Goal: Task Accomplishment & Management: Complete application form

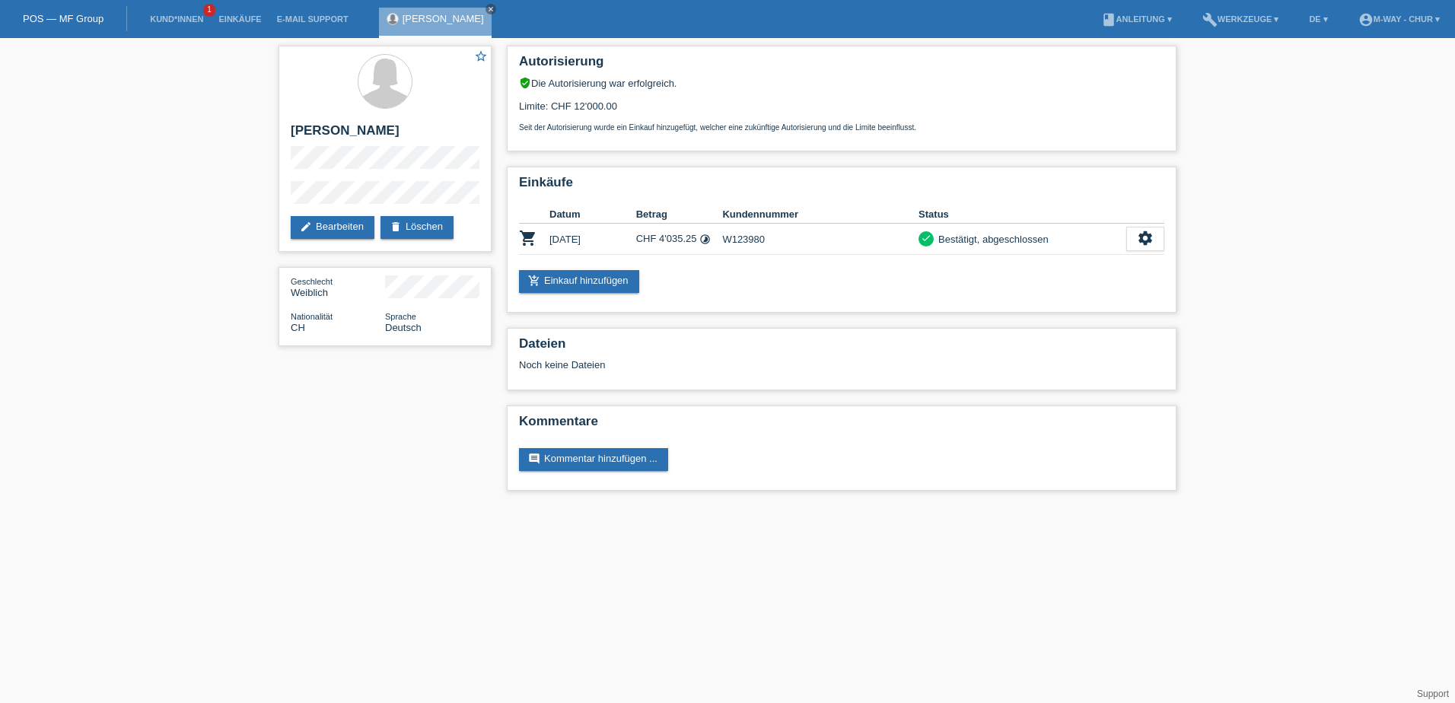
click at [183, 11] on li "Kund*innen 1" at bounding box center [176, 19] width 68 height 39
click at [175, 21] on link "Kund*innen" at bounding box center [176, 18] width 68 height 9
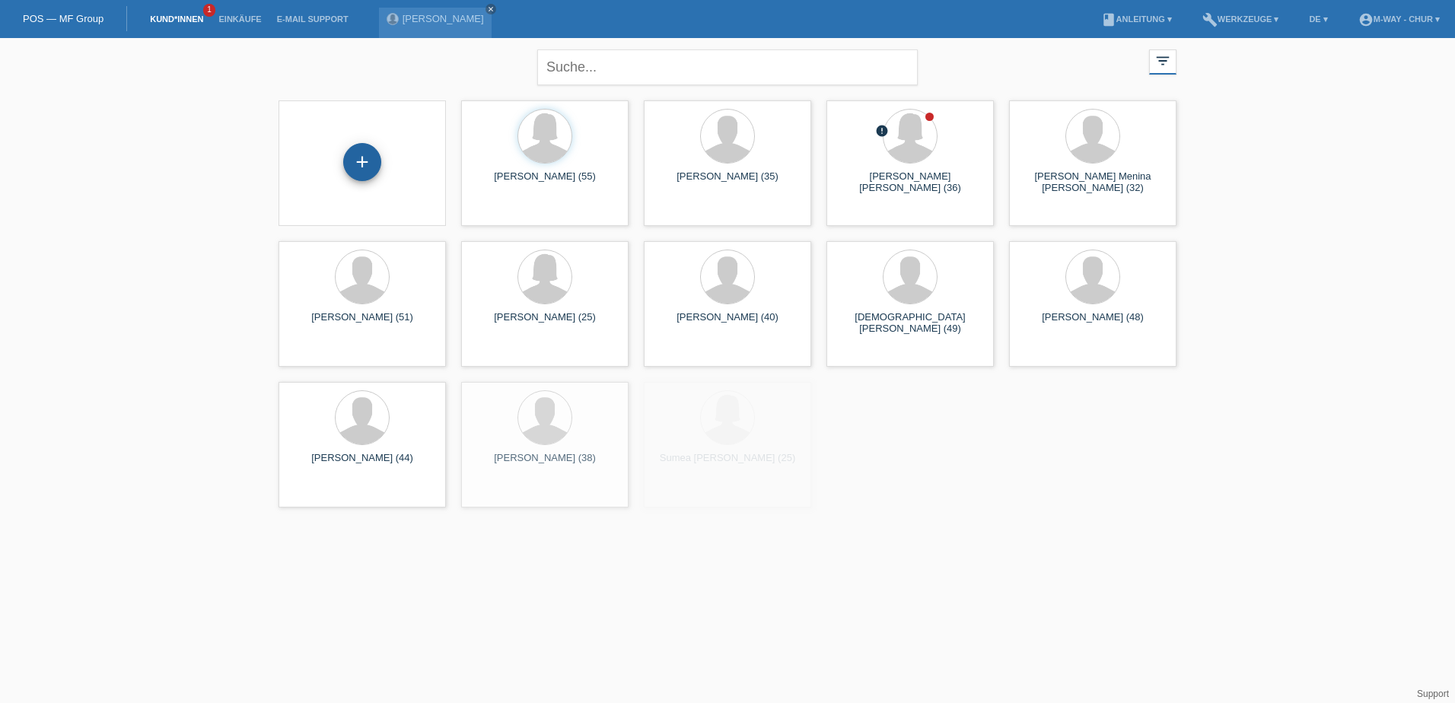
click at [351, 159] on div "+" at bounding box center [362, 162] width 38 height 38
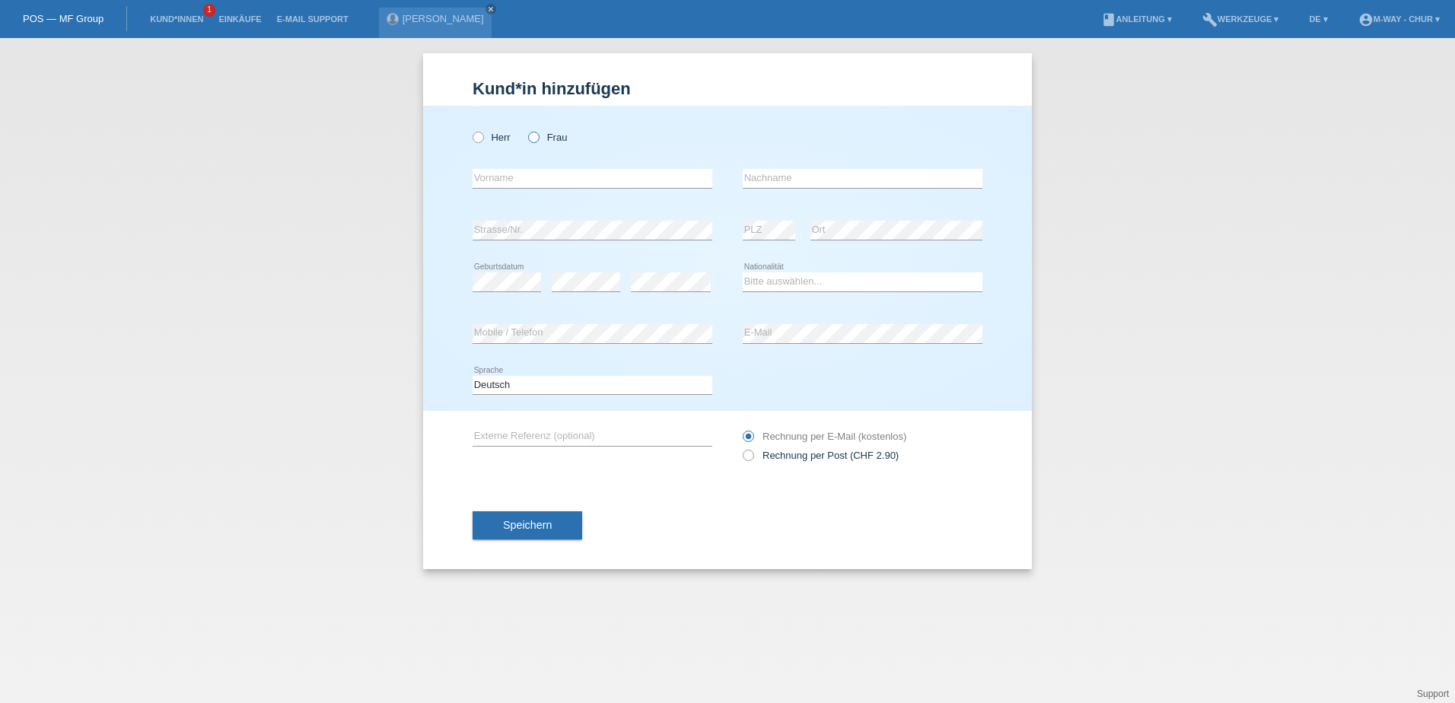
click at [526, 129] on icon at bounding box center [526, 129] width 0 height 0
click at [530, 138] on input "Frau" at bounding box center [533, 137] width 10 height 10
radio input "true"
click at [514, 175] on input "text" at bounding box center [593, 178] width 240 height 19
type input "Szabina"
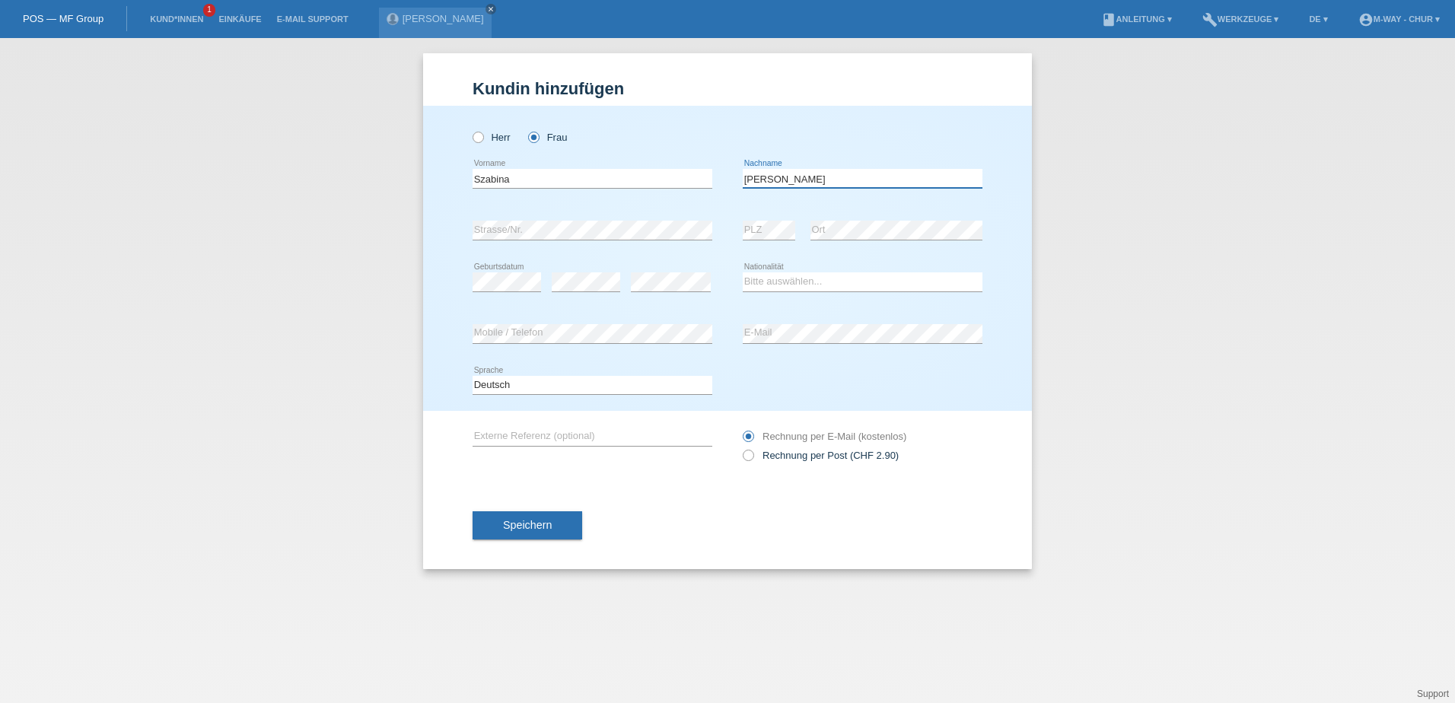
type input "Nagy"
click at [803, 285] on select "Bitte auswählen... Schweiz Deutschland Liechtenstein Österreich ------------ Af…" at bounding box center [863, 281] width 240 height 18
select select "HU"
click at [743, 272] on select "Bitte auswählen... Schweiz Deutschland Liechtenstein Österreich ------------ Af…" at bounding box center [863, 281] width 240 height 18
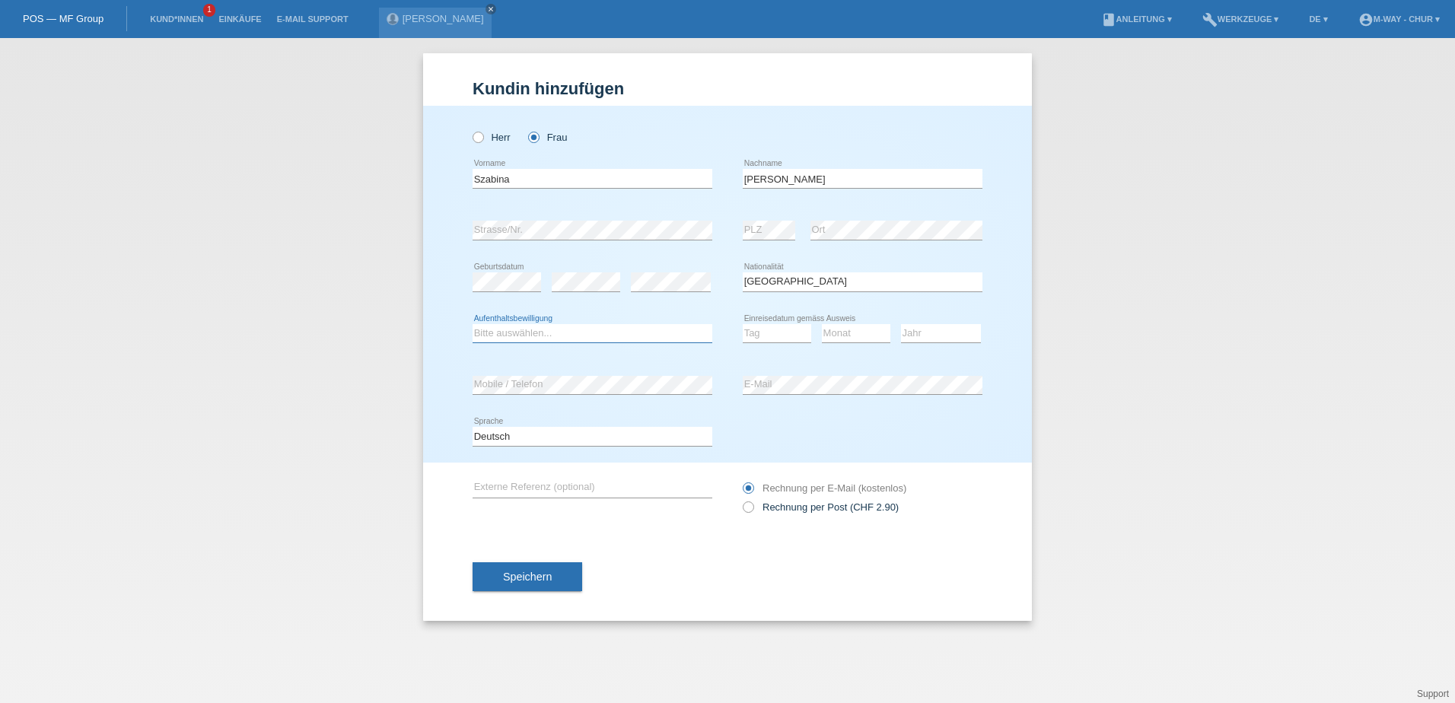
click at [527, 333] on select "Bitte auswählen... C B B - Flüchtlingsstatus Andere" at bounding box center [593, 333] width 240 height 18
select select "B"
click at [473, 324] on select "Bitte auswählen... C B B - Flüchtlingsstatus Andere" at bounding box center [593, 333] width 240 height 18
click at [768, 339] on select "Tag 01 02 03 04 05 06 07 08 09 10 11" at bounding box center [777, 333] width 68 height 18
select select "11"
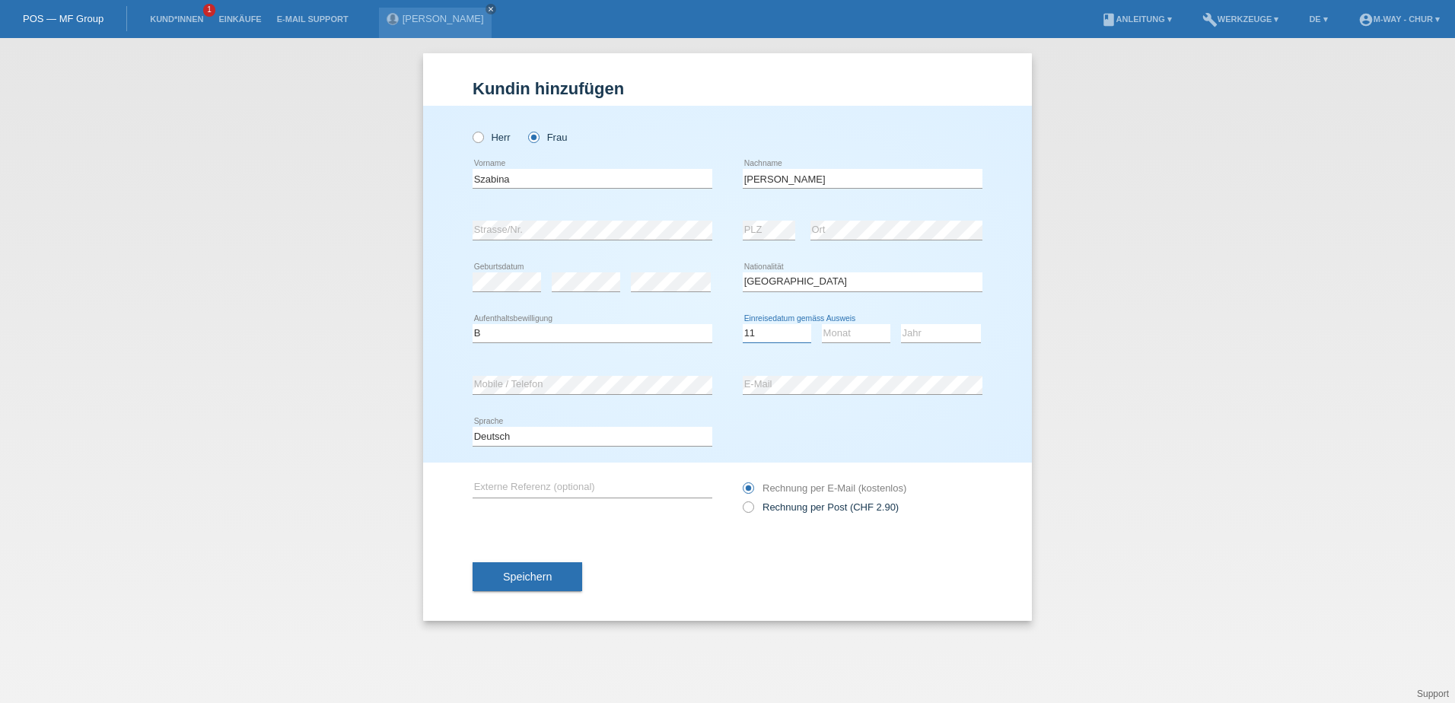
click at [743, 324] on select "Tag 01 02 03 04 05 06 07 08 09 10 11" at bounding box center [777, 333] width 68 height 18
click at [835, 333] on select "Monat 01 02 03 04 05 06 07 08 09 10 11" at bounding box center [856, 333] width 68 height 18
select select "06"
click at [922, 331] on select "Jahr 2025 2024 2023 2022 2021 2020 2019 2018 2017 2016 2015 2014 2013 2012 2011…" at bounding box center [941, 333] width 80 height 18
select select "2015"
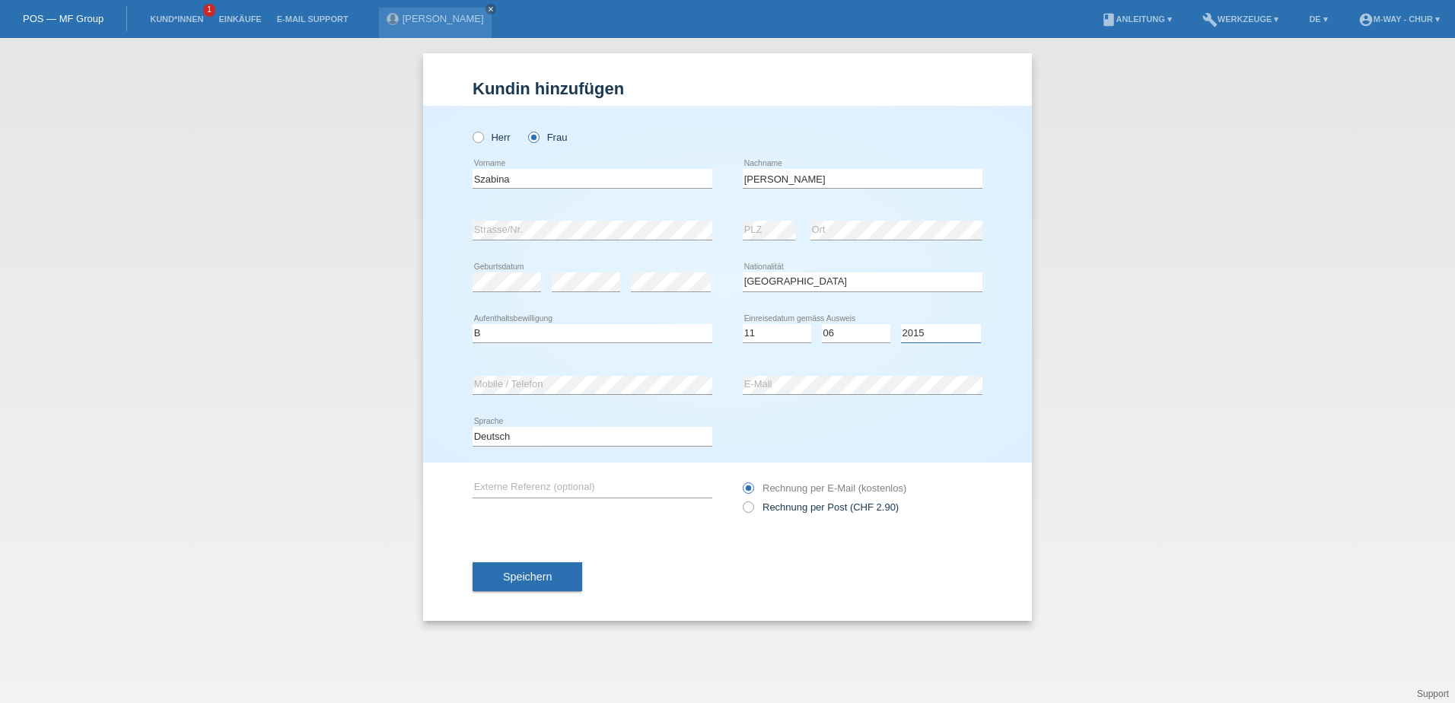
click at [901, 324] on select "Jahr 2025 2024 2023 2022 2021 2020 2019 2018 2017 2016 2015 2014 2013 2012 2011…" at bounding box center [941, 333] width 80 height 18
click at [561, 572] on button "Speichern" at bounding box center [528, 576] width 110 height 29
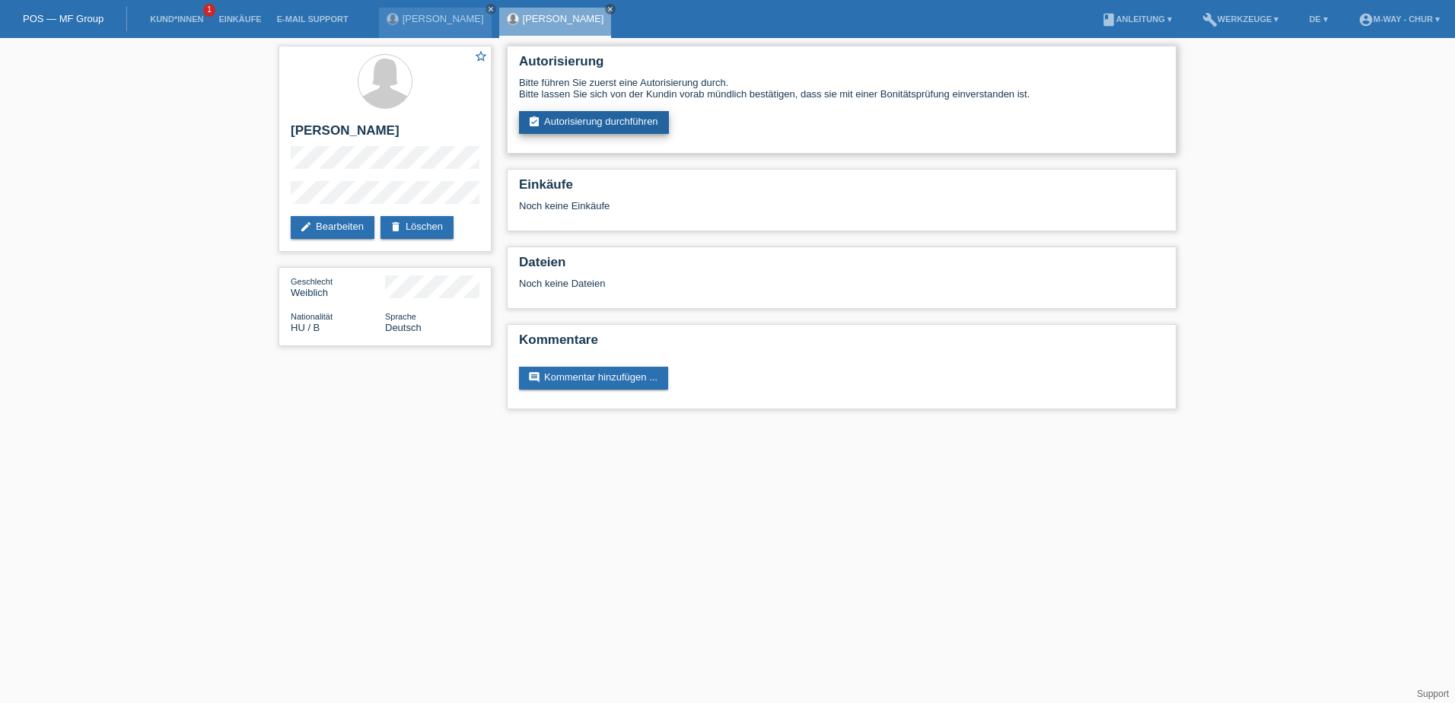
click at [614, 132] on link "assignment_turned_in Autorisierung durchführen" at bounding box center [594, 122] width 150 height 23
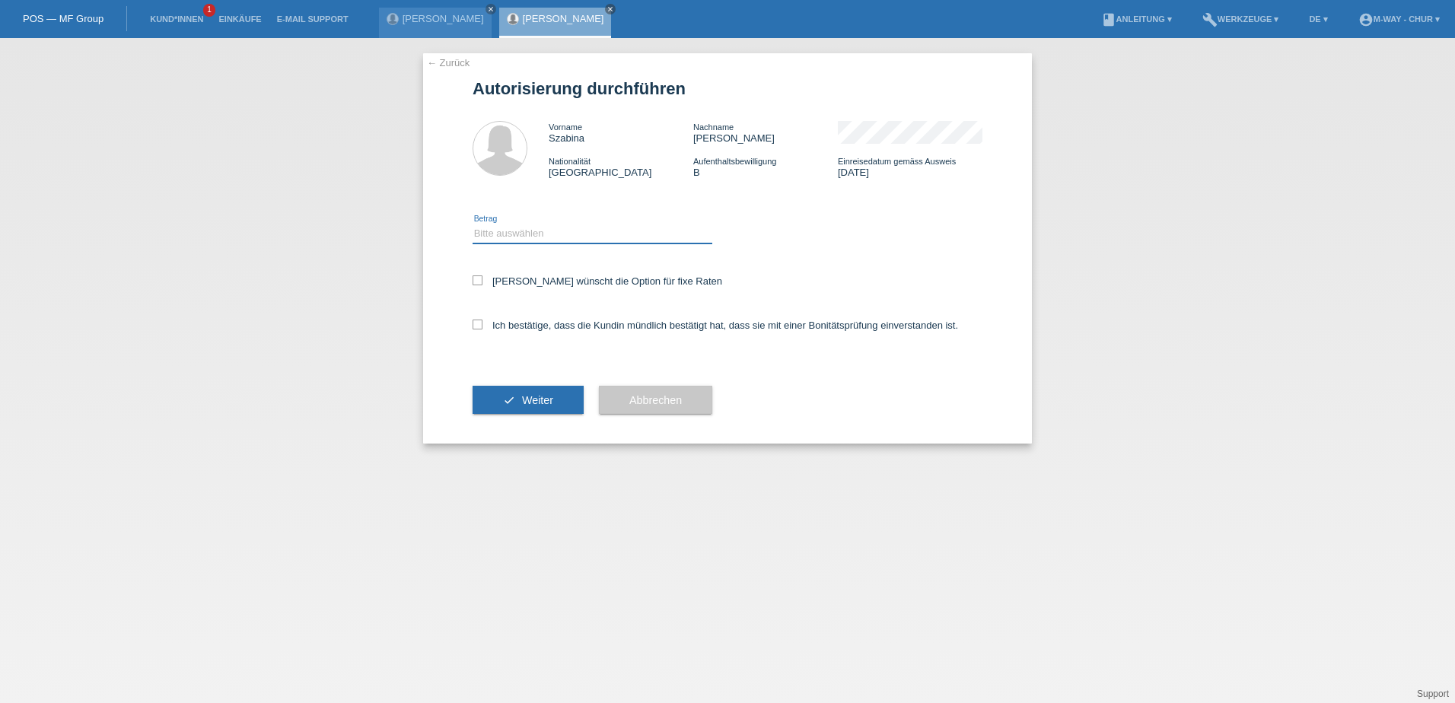
click at [522, 242] on select "Bitte auswählen CHF 1.00 - CHF 499.00 CHF 500.00 - CHF 1'999.00 CHF 2'000.00 - …" at bounding box center [593, 233] width 240 height 18
select select "3"
click at [473, 224] on select "Bitte auswählen CHF 1.00 - CHF 499.00 CHF 500.00 - CHF 1'999.00 CHF 2'000.00 - …" at bounding box center [593, 233] width 240 height 18
click at [473, 278] on icon at bounding box center [478, 280] width 10 height 10
click at [473, 278] on input "Kundin wünscht die Option für fixe Raten" at bounding box center [478, 280] width 10 height 10
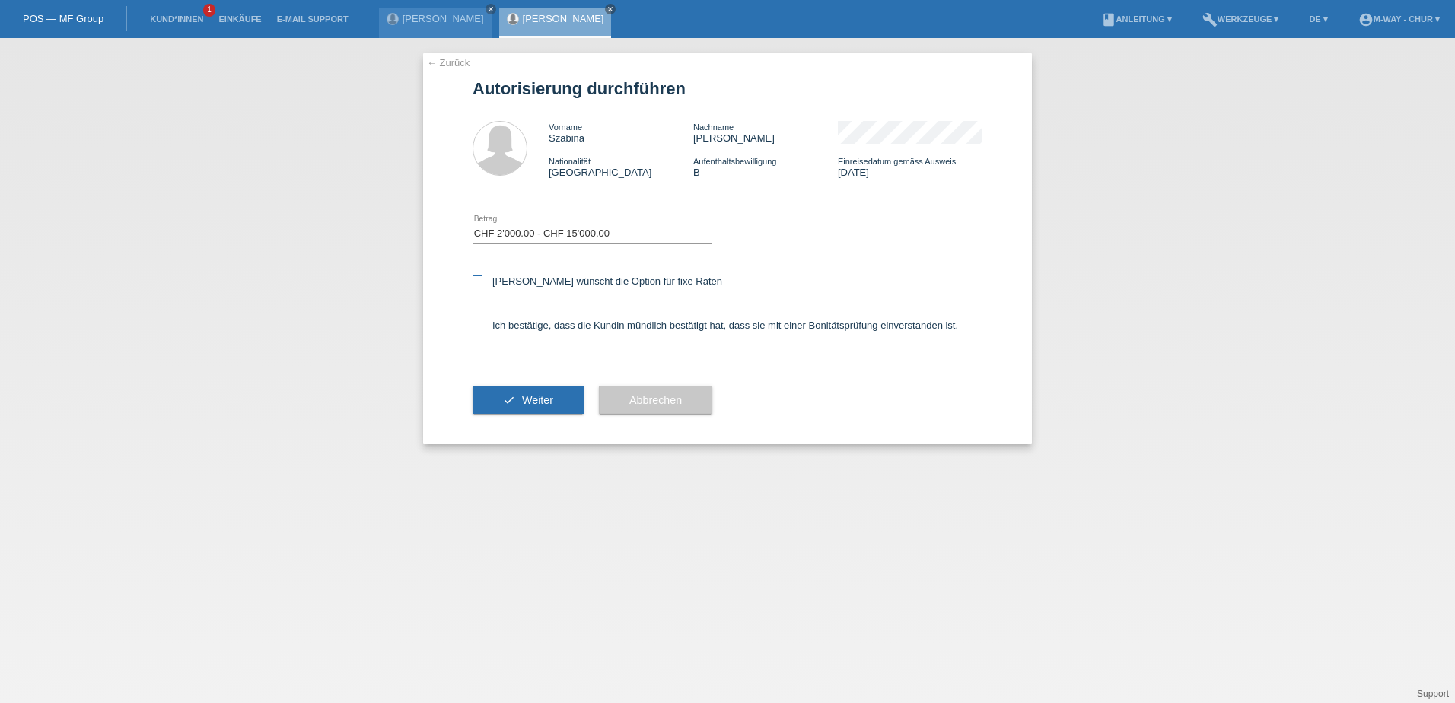
checkbox input "true"
click at [479, 310] on div "Ich bestätige, dass die Kundin mündlich bestätigt hat, dass sie mit einer Bonit…" at bounding box center [728, 330] width 510 height 52
drag, startPoint x: 478, startPoint y: 334, endPoint x: 473, endPoint y: 315, distance: 19.6
click at [477, 334] on div "Ich bestätige, dass die Kundin mündlich bestätigt hat, dass sie mit einer Bonit…" at bounding box center [728, 330] width 510 height 52
click at [473, 315] on div "Ich bestätige, dass die Kundin mündlich bestätigt hat, dass sie mit einer Bonit…" at bounding box center [728, 330] width 510 height 52
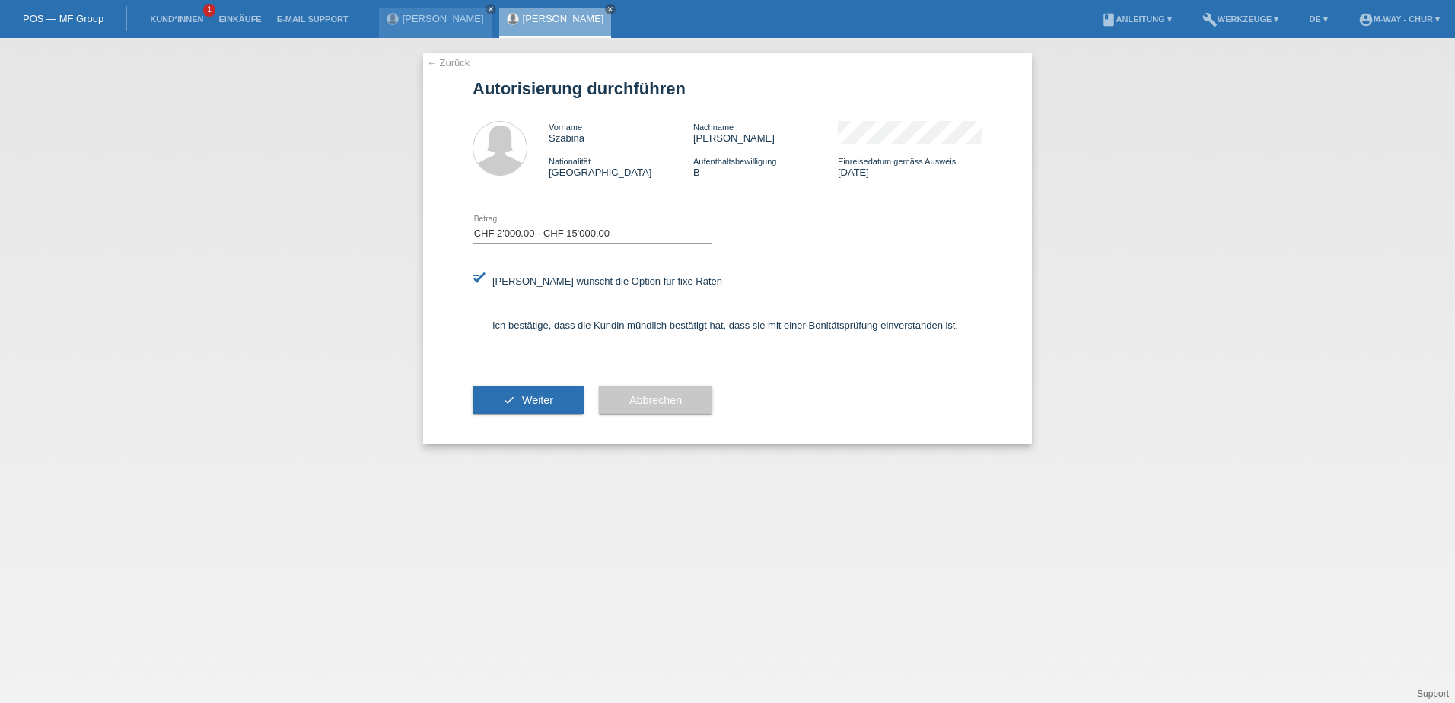
click at [473, 326] on icon at bounding box center [478, 325] width 10 height 10
click at [473, 326] on input "Ich bestätige, dass die Kundin mündlich bestätigt hat, dass sie mit einer Bonit…" at bounding box center [478, 325] width 10 height 10
checkbox input "true"
click at [495, 386] on button "check Weiter" at bounding box center [528, 400] width 111 height 29
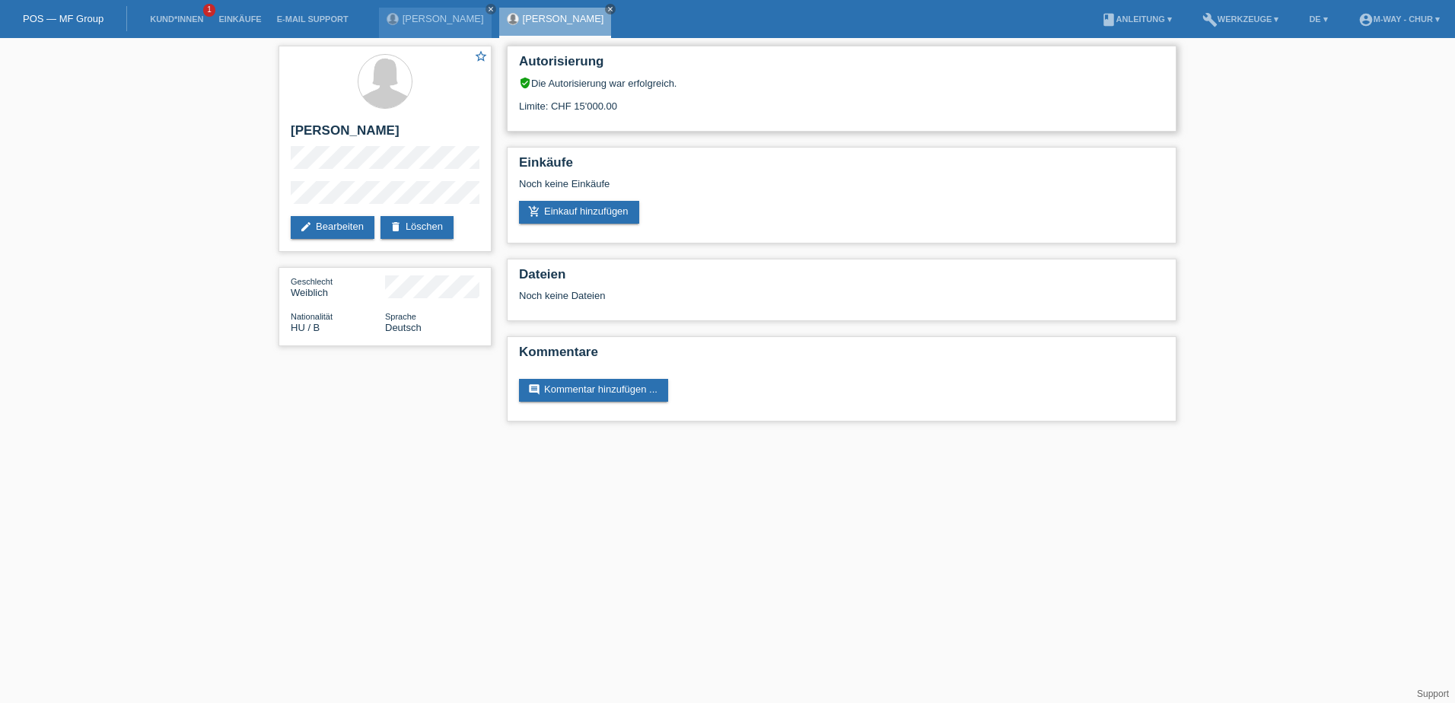
drag, startPoint x: 574, startPoint y: 103, endPoint x: 642, endPoint y: 104, distance: 68.5
click at [642, 104] on div "Limite: CHF 15'000.00" at bounding box center [841, 100] width 645 height 23
drag, startPoint x: 642, startPoint y: 104, endPoint x: 810, endPoint y: 105, distance: 167.4
click at [810, 105] on div "Limite: CHF 15'000.00" at bounding box center [841, 100] width 645 height 23
click at [167, 14] on link "Kund*innen" at bounding box center [176, 18] width 68 height 9
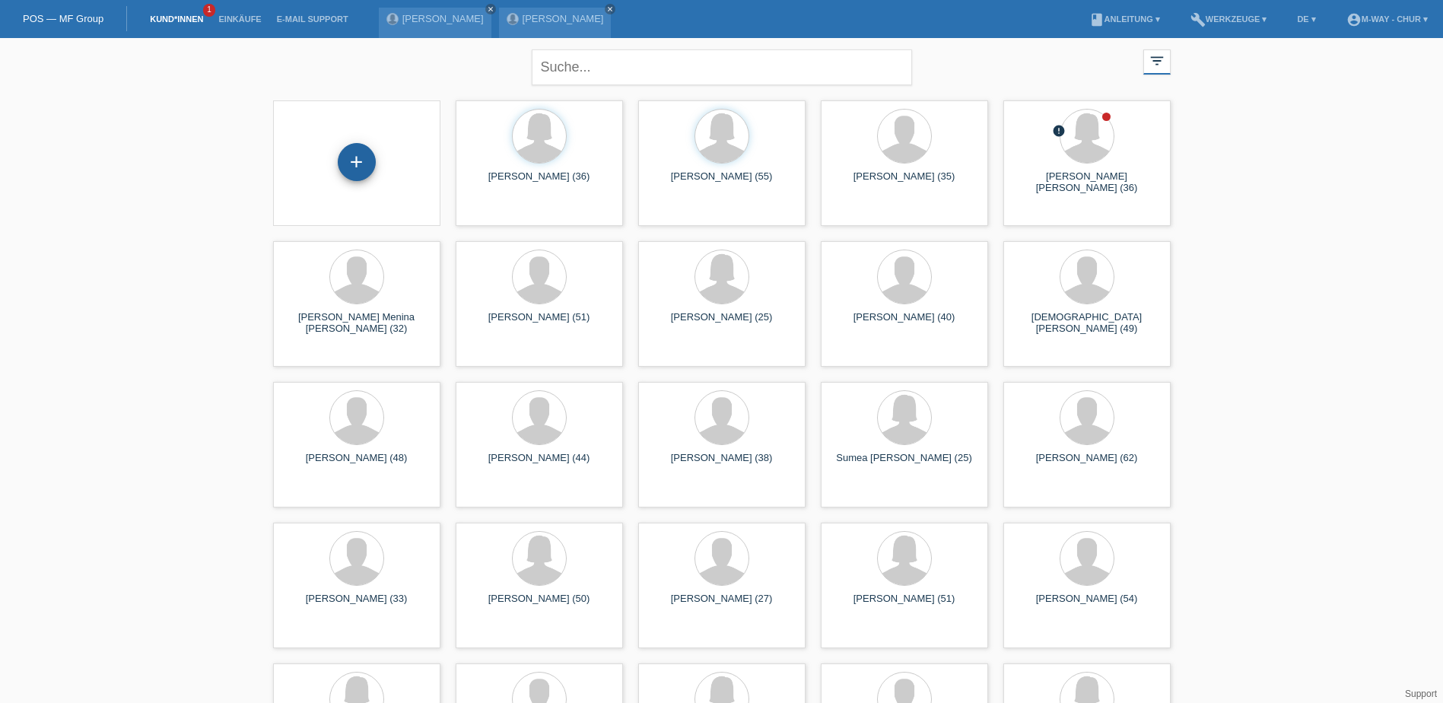
click at [364, 161] on div "+" at bounding box center [357, 162] width 38 height 38
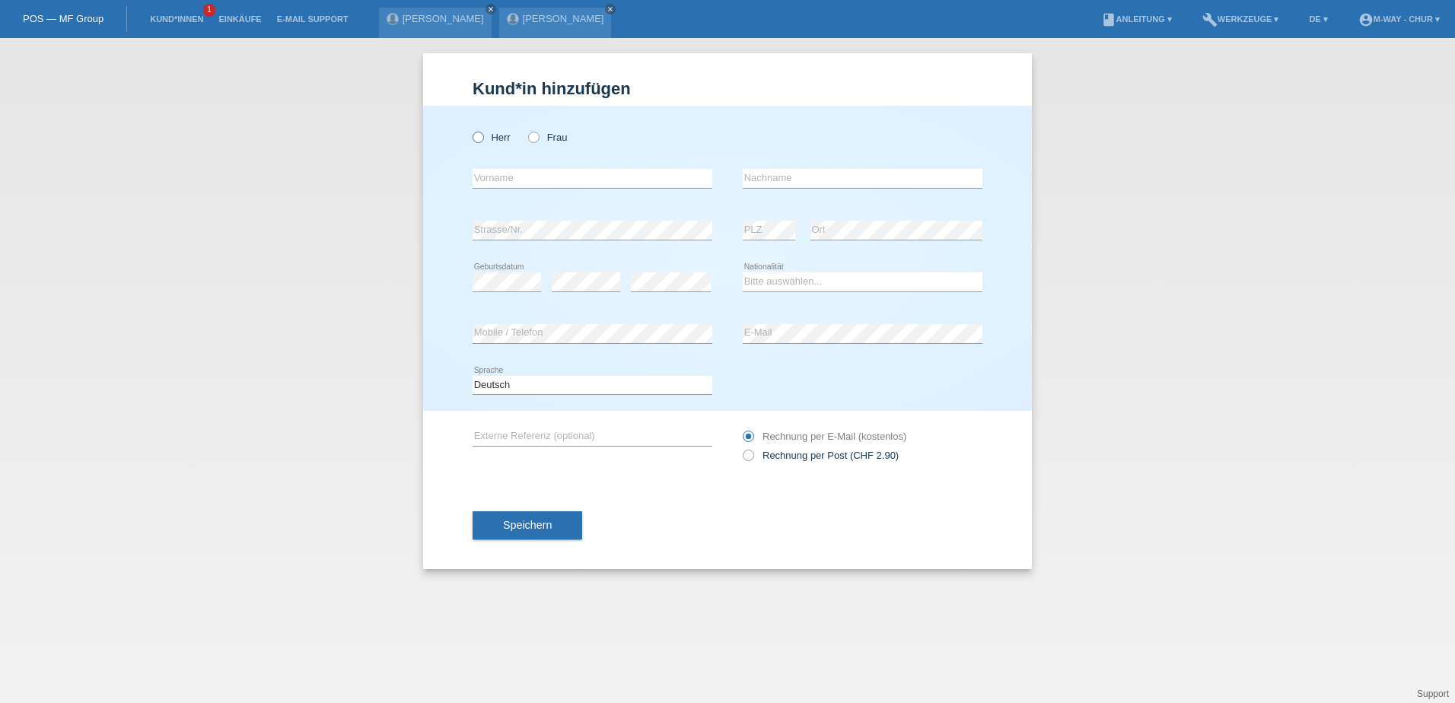
click at [470, 129] on icon at bounding box center [470, 129] width 0 height 0
click at [479, 139] on input "Herr" at bounding box center [478, 137] width 10 height 10
radio input "true"
click at [503, 180] on input "text" at bounding box center [593, 178] width 240 height 19
type input "[PERSON_NAME]"
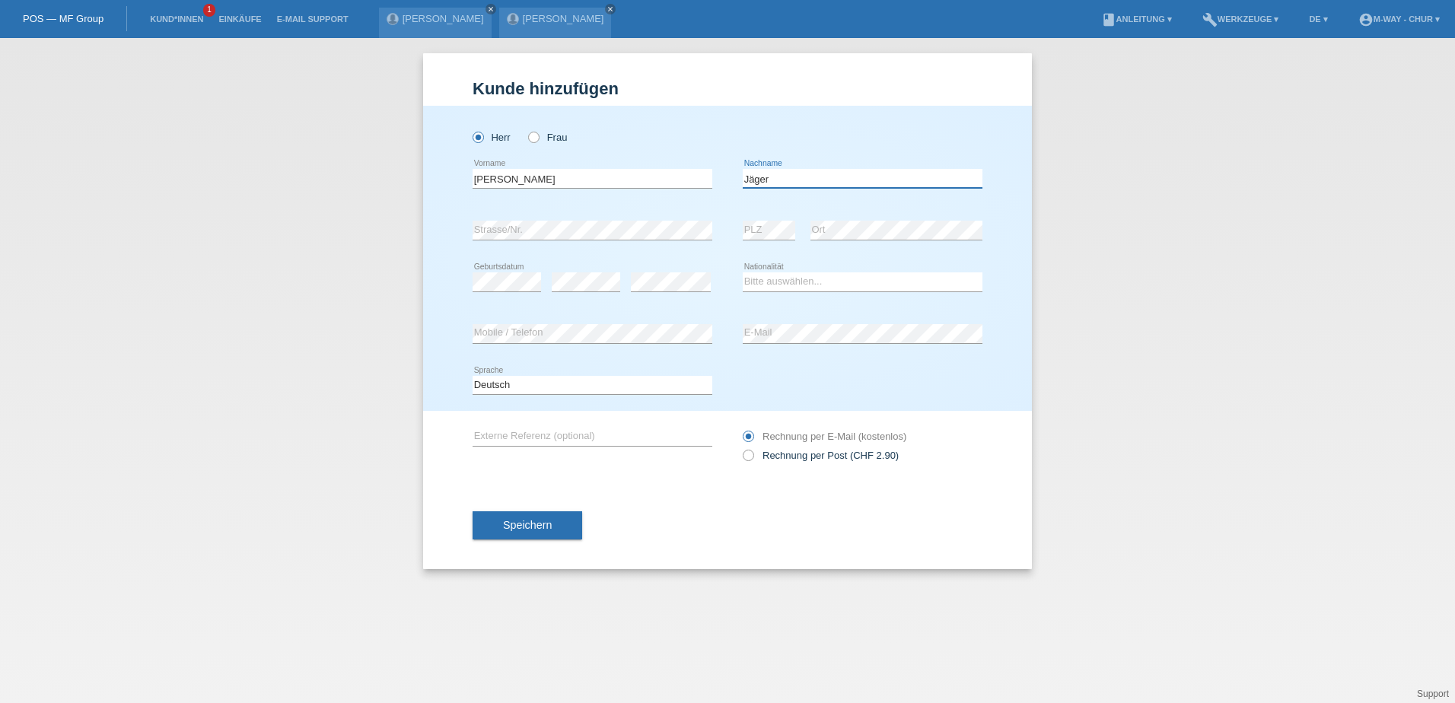
type input "Jäger"
click at [765, 278] on select "Bitte auswählen... Schweiz Deutschland Liechtenstein Österreich ------------ Af…" at bounding box center [863, 281] width 240 height 18
select select "CH"
click at [743, 272] on select "Bitte auswählen... Schweiz Deutschland Liechtenstein Österreich ------------ Af…" at bounding box center [863, 281] width 240 height 18
click at [564, 517] on button "Speichern" at bounding box center [528, 525] width 110 height 29
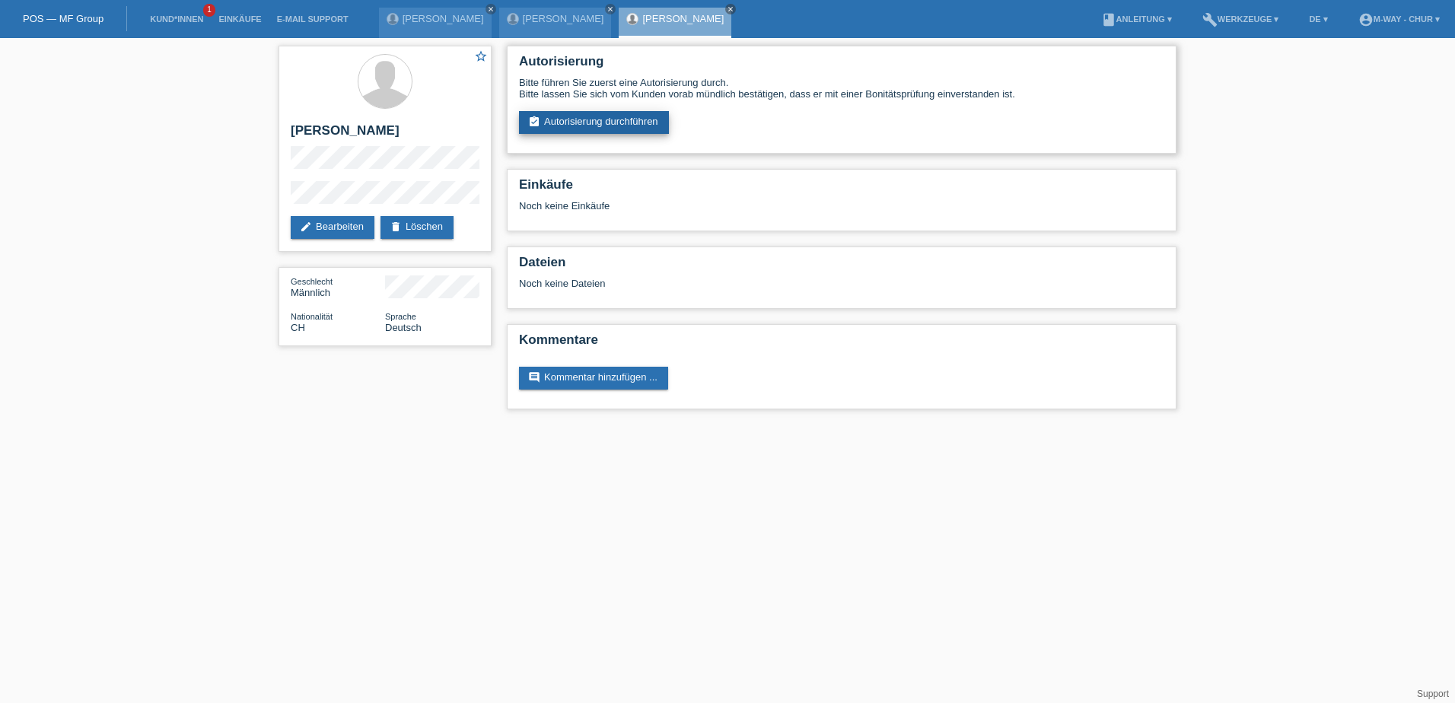
click at [562, 126] on link "assignment_turned_in Autorisierung durchführen" at bounding box center [594, 122] width 150 height 23
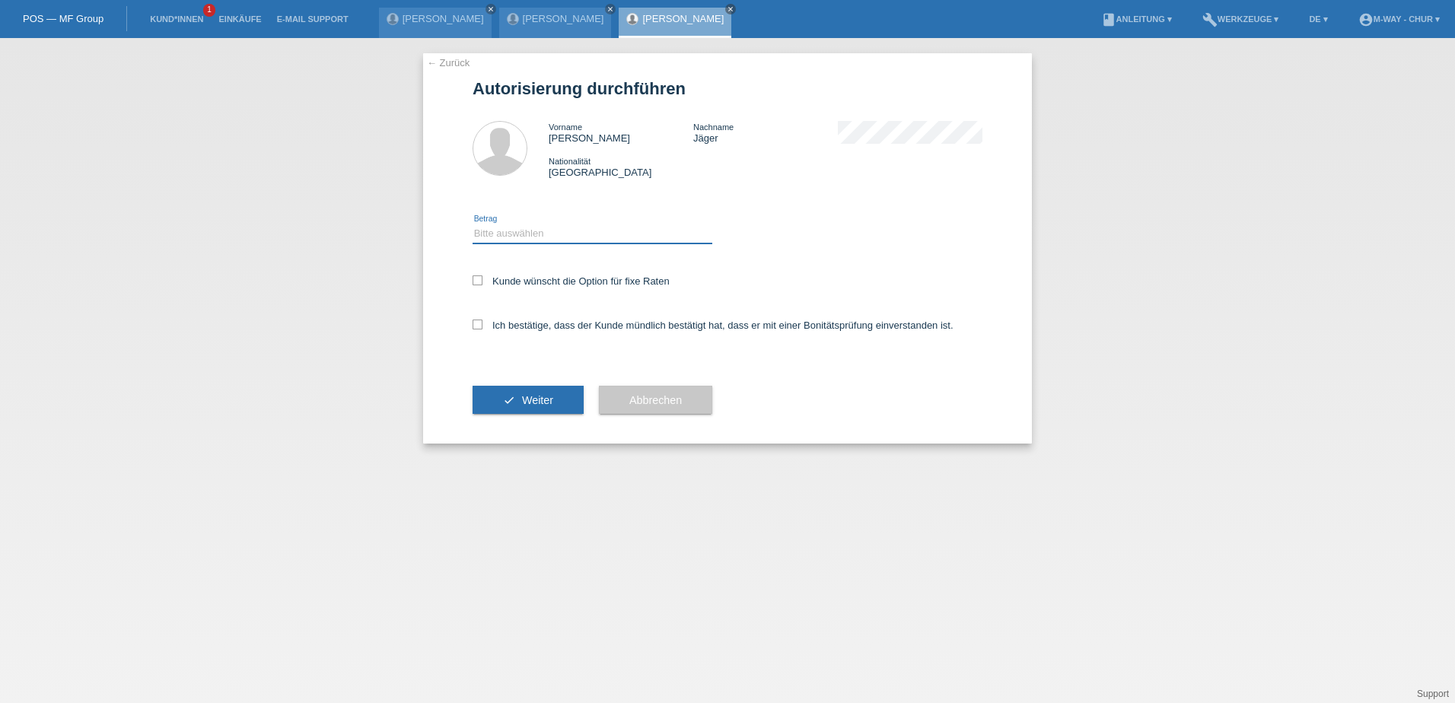
click at [520, 238] on select "Bitte auswählen CHF 1.00 - CHF 499.00 CHF 500.00 - CHF 1'999.00 CHF 2'000.00 - …" at bounding box center [593, 233] width 240 height 18
select select "3"
click at [473, 224] on select "Bitte auswählen CHF 1.00 - CHF 499.00 CHF 500.00 - CHF 1'999.00 CHF 2'000.00 - …" at bounding box center [593, 233] width 240 height 18
click at [482, 275] on label "Kunde wünscht die Option für fixe Raten" at bounding box center [571, 280] width 197 height 11
click at [482, 275] on input "Kunde wünscht die Option für fixe Raten" at bounding box center [478, 280] width 10 height 10
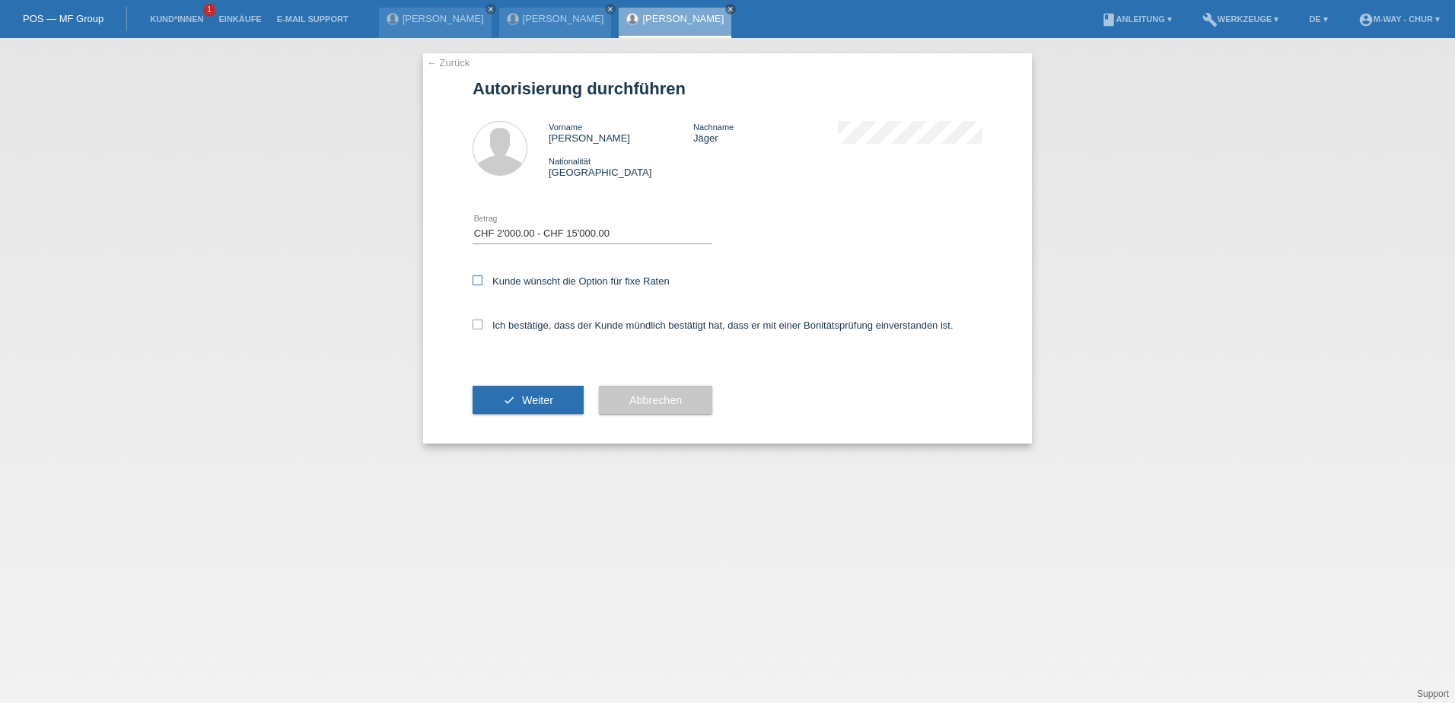
checkbox input "true"
click at [479, 320] on icon at bounding box center [478, 325] width 10 height 10
click at [479, 320] on input "Ich bestätige, dass der Kunde mündlich bestätigt hat, dass er mit einer Bonität…" at bounding box center [478, 325] width 10 height 10
checkbox input "true"
click at [508, 399] on button "check Weiter" at bounding box center [528, 400] width 111 height 29
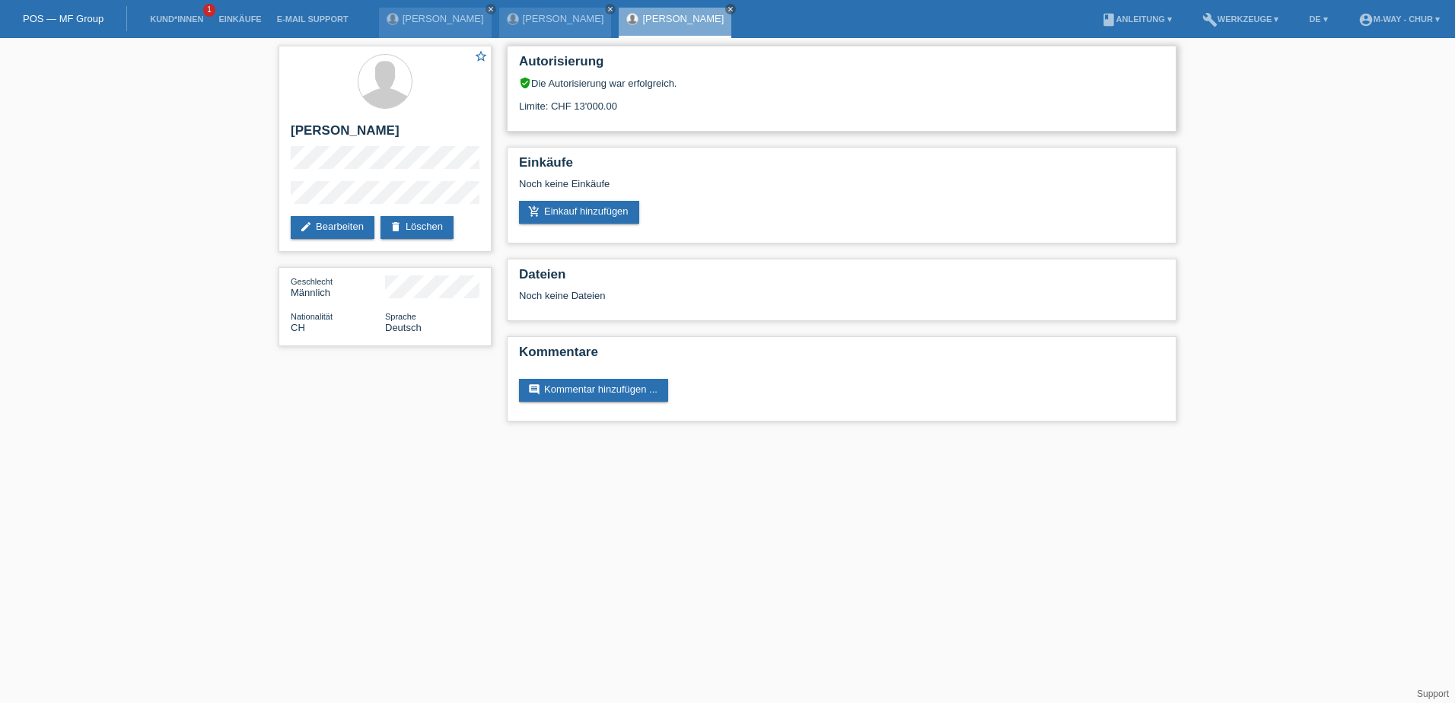
drag, startPoint x: 627, startPoint y: 100, endPoint x: 648, endPoint y: 100, distance: 21.3
click at [648, 100] on div "Limite: CHF 13'000.00" at bounding box center [841, 100] width 645 height 23
drag, startPoint x: 648, startPoint y: 100, endPoint x: 766, endPoint y: 110, distance: 118.4
click at [766, 110] on div "Limite: CHF 13'000.00" at bounding box center [841, 100] width 645 height 23
click at [729, 120] on div "Autorisierung verified_user Die Autorisierung war erfolgreich. Limite: CHF 13'0…" at bounding box center [842, 89] width 670 height 86
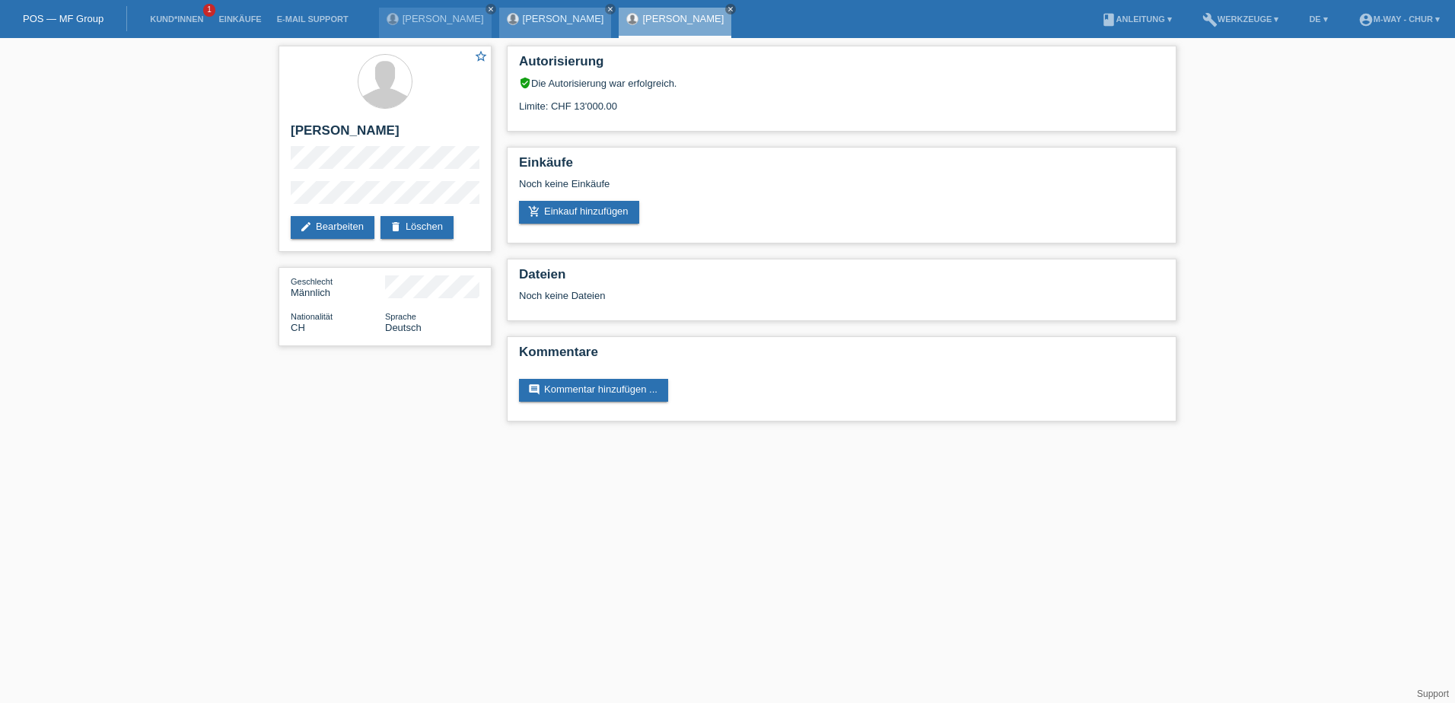
click at [572, 19] on link "[PERSON_NAME]" at bounding box center [563, 18] width 81 height 11
click at [647, 19] on link "[PERSON_NAME]" at bounding box center [682, 18] width 81 height 11
click at [558, 16] on link "[PERSON_NAME]" at bounding box center [563, 18] width 81 height 11
